Goal: Transaction & Acquisition: Purchase product/service

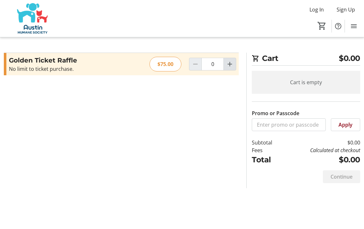
click at [230, 65] on mat-icon "Increment by one" at bounding box center [230, 64] width 8 height 8
type input "1"
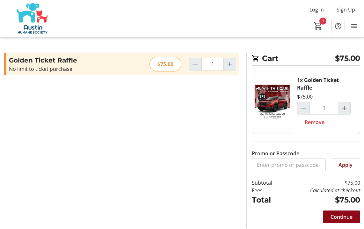
click at [340, 217] on span "Continue" at bounding box center [342, 217] width 22 height 8
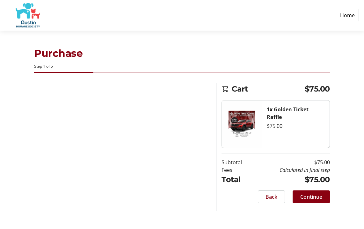
select select "US"
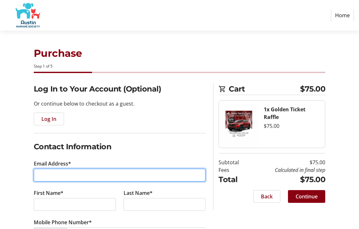
click at [120, 178] on input "Email Address*" at bounding box center [120, 175] width 172 height 13
type input "[EMAIL_ADDRESS][DOMAIN_NAME]"
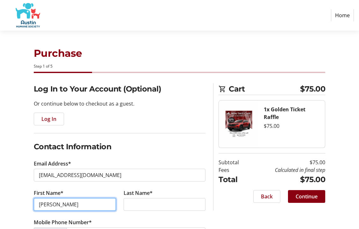
type input "[PERSON_NAME]"
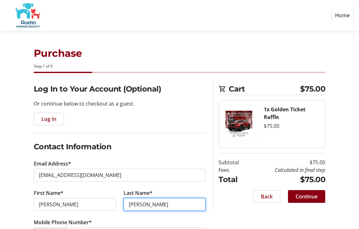
scroll to position [32, 0]
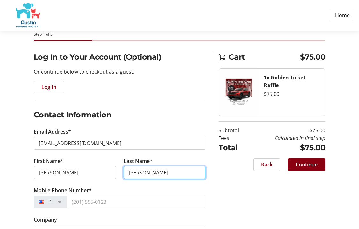
type input "[PERSON_NAME]"
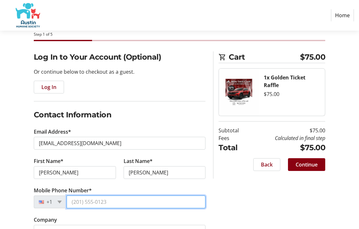
click at [126, 205] on input "Mobile Phone Number*" at bounding box center [136, 201] width 139 height 13
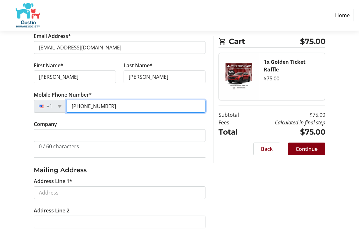
scroll to position [159, 0]
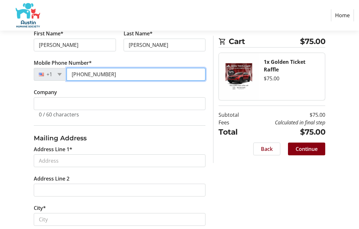
type input "[PHONE_NUMBER]"
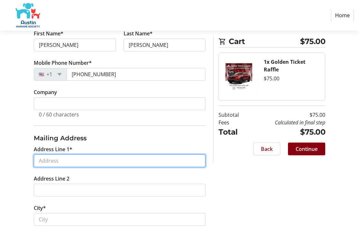
click at [116, 159] on input "Address Line 1*" at bounding box center [120, 160] width 172 height 13
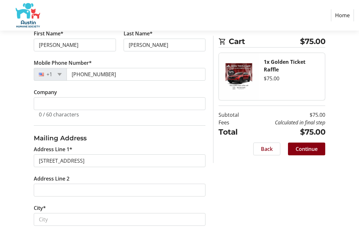
type input "[STREET_ADDRESS]"
type input "Austin"
select select "[GEOGRAPHIC_DATA]"
type input "78749"
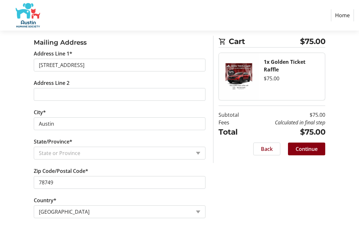
scroll to position [260, 0]
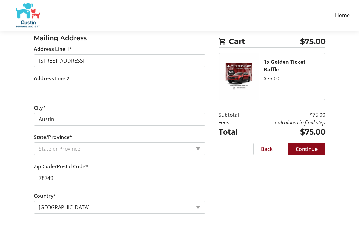
click at [312, 149] on span "Continue" at bounding box center [307, 149] width 22 height 8
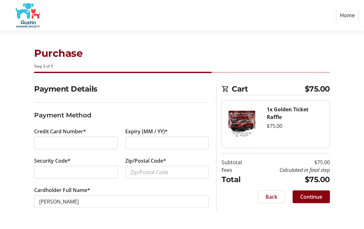
click at [159, 147] on div at bounding box center [167, 142] width 84 height 13
click at [163, 168] on input "Zip/Postal Code*" at bounding box center [167, 172] width 84 height 13
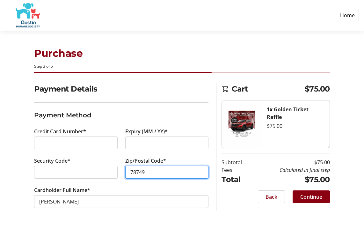
type input "78749"
click at [212, 200] on div "Cardholder Full Name* [PERSON_NAME]" at bounding box center [121, 200] width 182 height 29
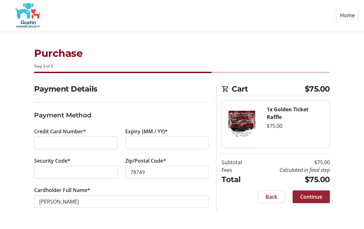
click at [308, 200] on span "Continue" at bounding box center [311, 197] width 22 height 8
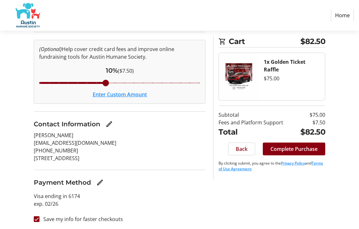
scroll to position [72, 0]
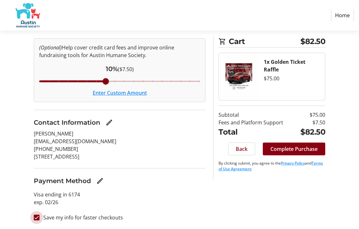
click at [36, 217] on input "Save my info for faster checkouts" at bounding box center [37, 218] width 6 height 6
checkbox input "false"
drag, startPoint x: 107, startPoint y: 82, endPoint x: 30, endPoint y: 83, distance: 77.8
type input "3"
click at [33, 83] on input "Cover fees percentage" at bounding box center [120, 81] width 175 height 14
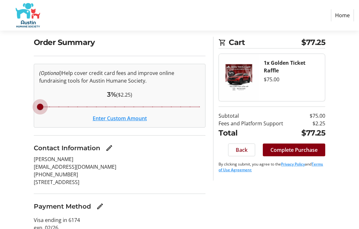
scroll to position [8, 0]
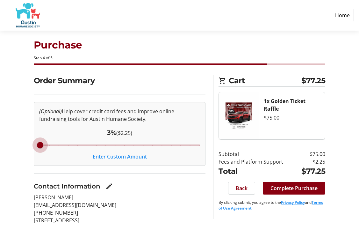
click at [139, 156] on button "Enter Custom Amount" at bounding box center [120, 157] width 54 height 8
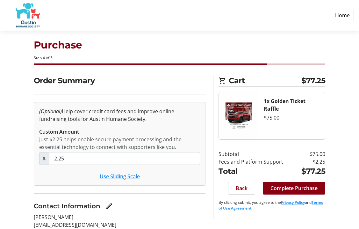
click at [25, 189] on div "Order Summary (Optional) Help cover credit card fees and improve online fundrai…" at bounding box center [179, 194] width 359 height 238
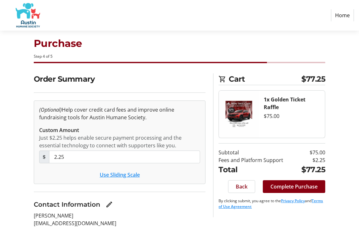
scroll to position [0, 0]
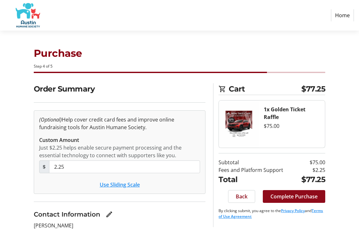
click at [301, 196] on span "Complete Purchase" at bounding box center [294, 197] width 47 height 8
